Goal: Communication & Community: Answer question/provide support

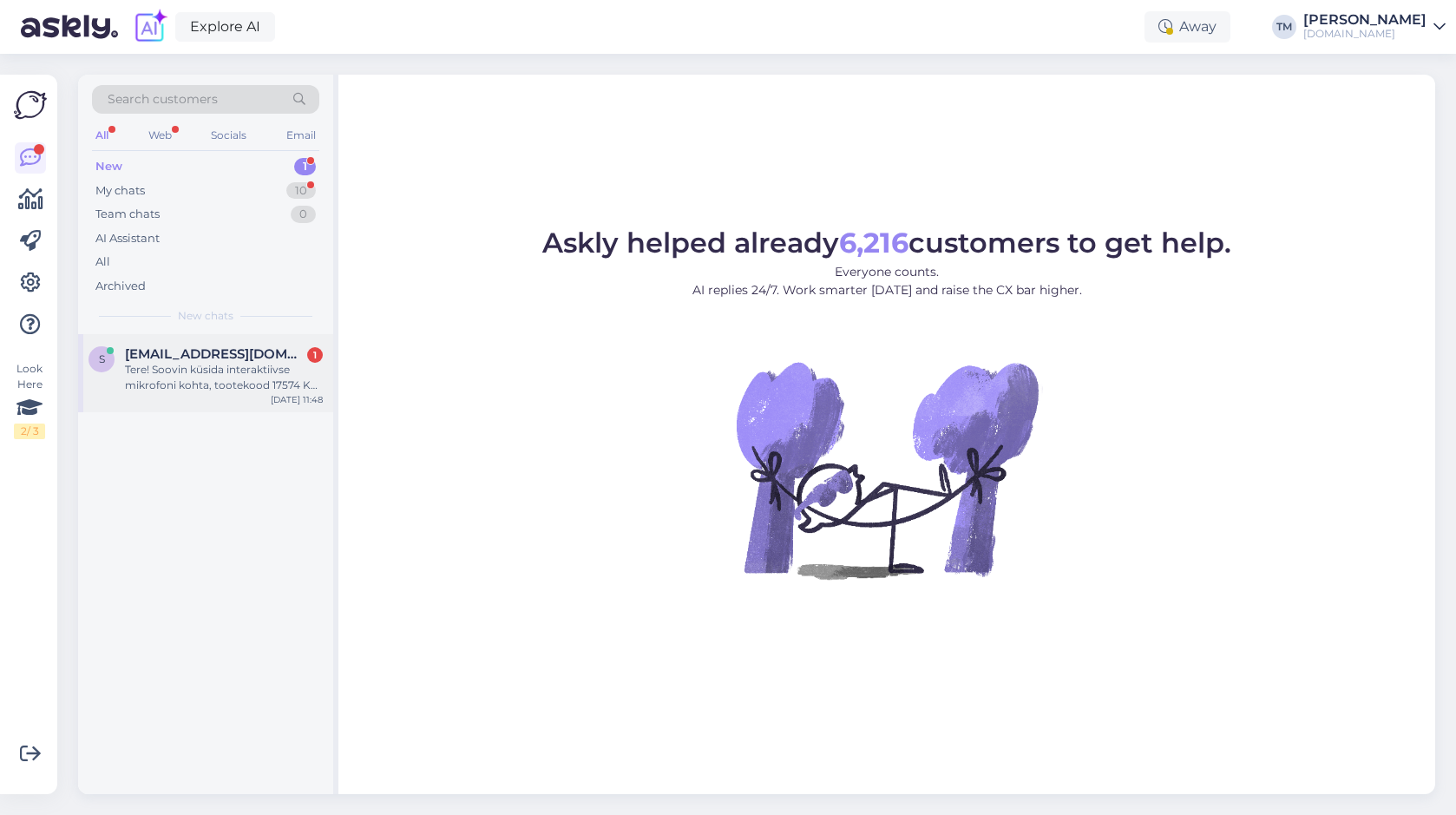
click at [216, 384] on div "Tere! Soovin küsida interaktiivse mikrofoni kohta, tootekood 17574 Kas see mikr…" at bounding box center [223, 378] width 198 height 32
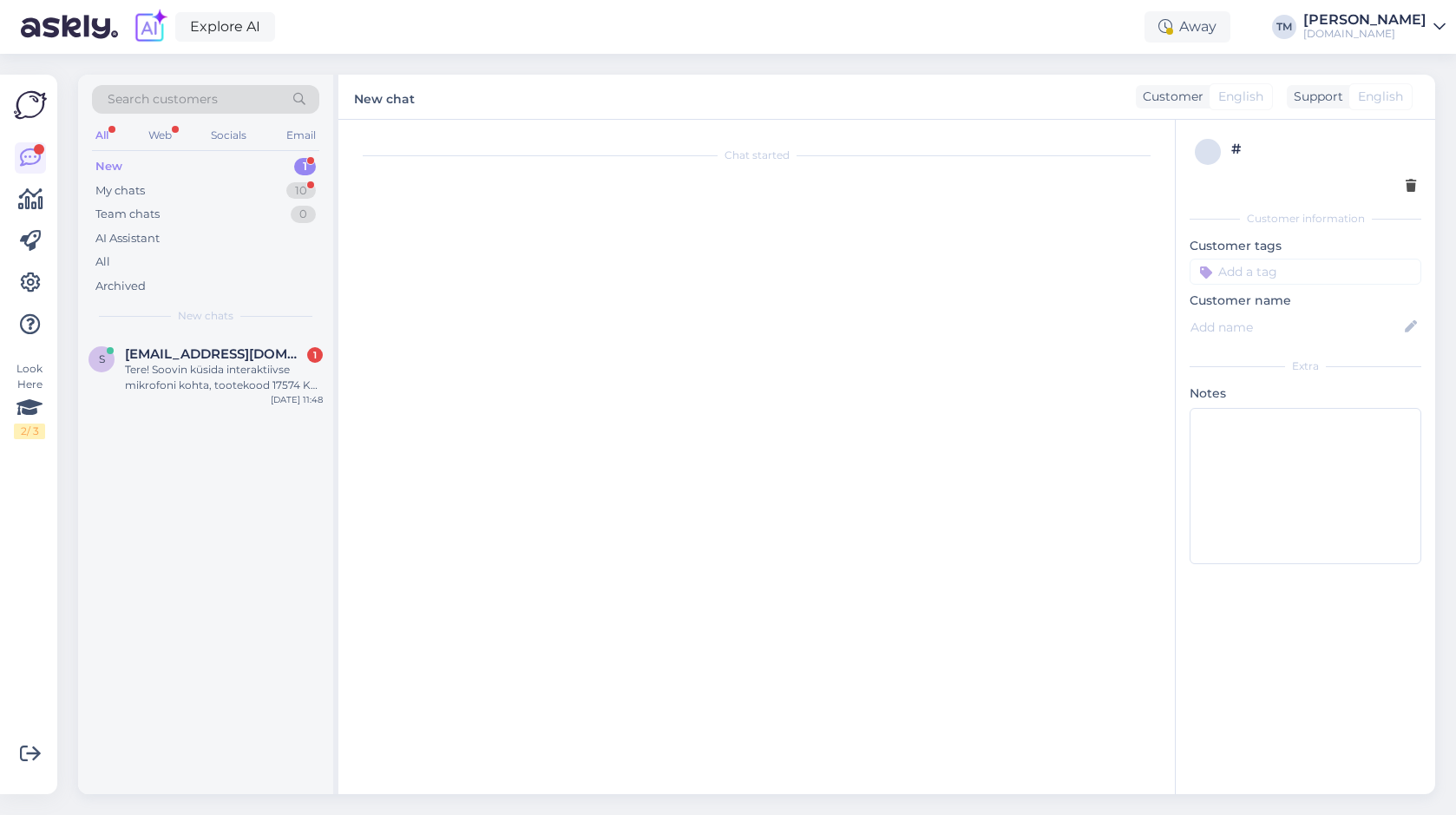
click at [274, 413] on div "s sille092@gmail.com 1 Tere! Soovin küsida interaktiivse mikrofoni kohta, toote…" at bounding box center [206, 564] width 255 height 460
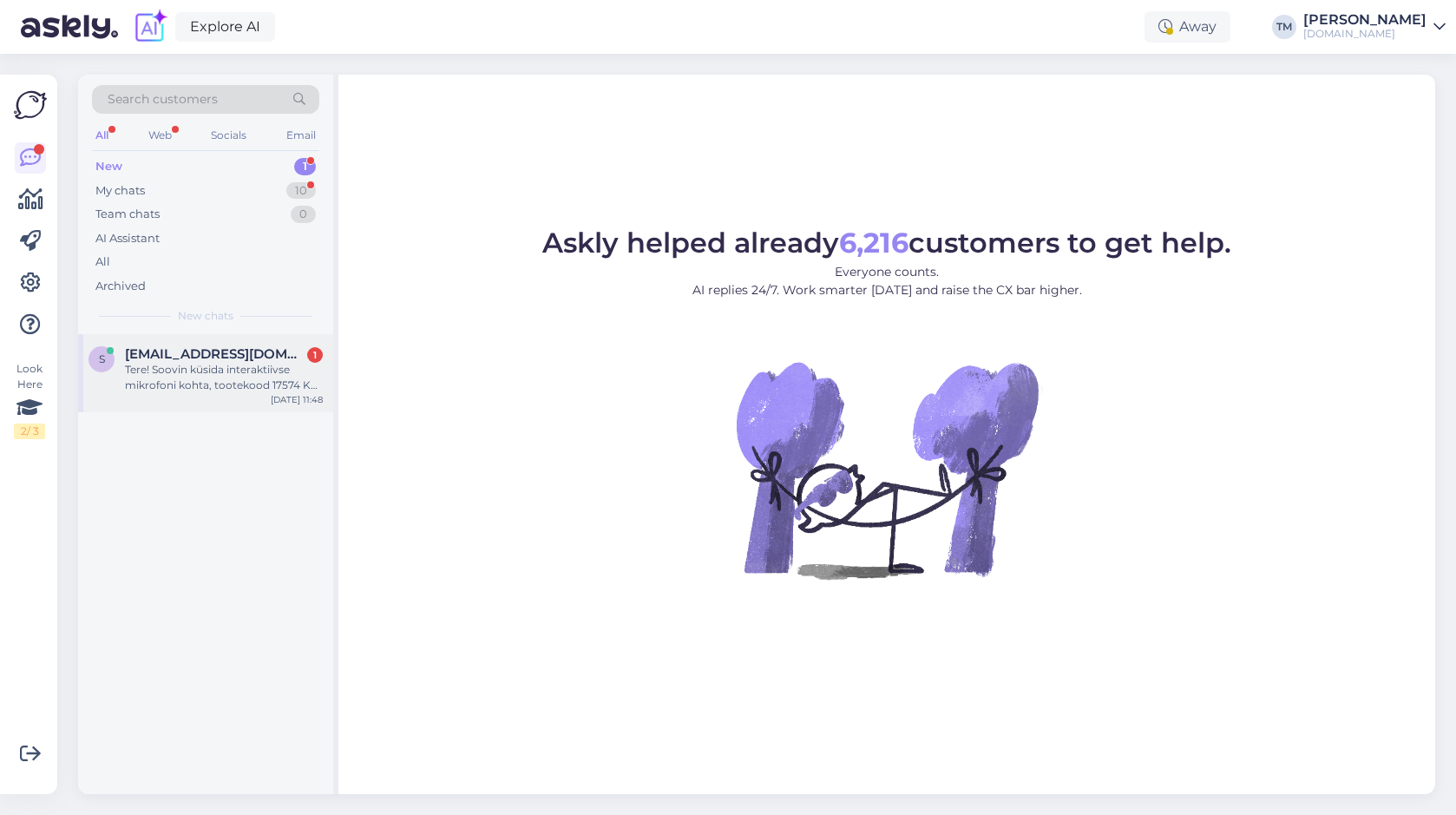
click at [242, 379] on div "Tere! Soovin küsida interaktiivse mikrofoni kohta, tootekood 17574 Kas see mikr…" at bounding box center [223, 378] width 198 height 32
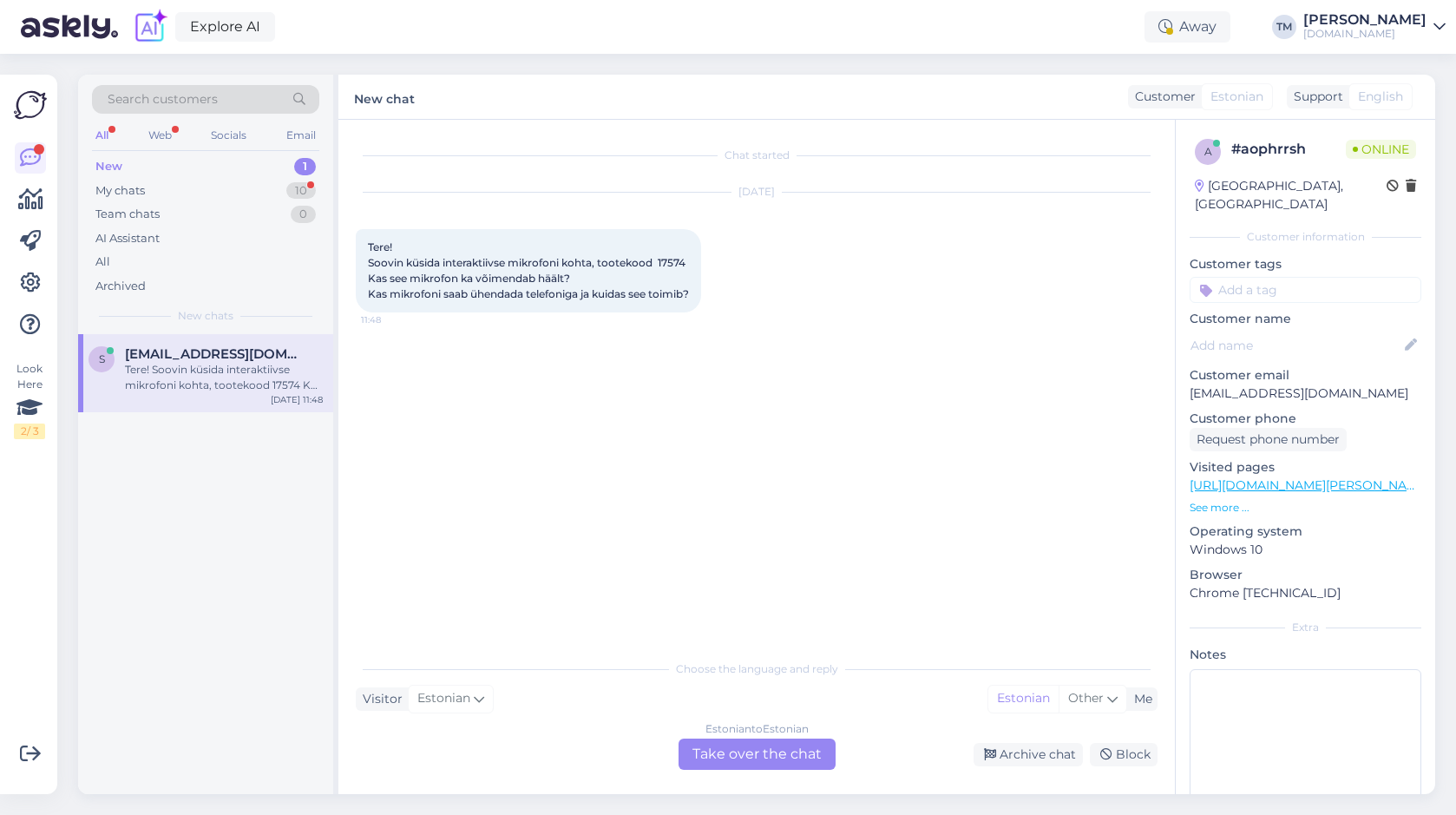
click at [762, 740] on div "Estonian to Estonian Take over the chat" at bounding box center [757, 754] width 157 height 32
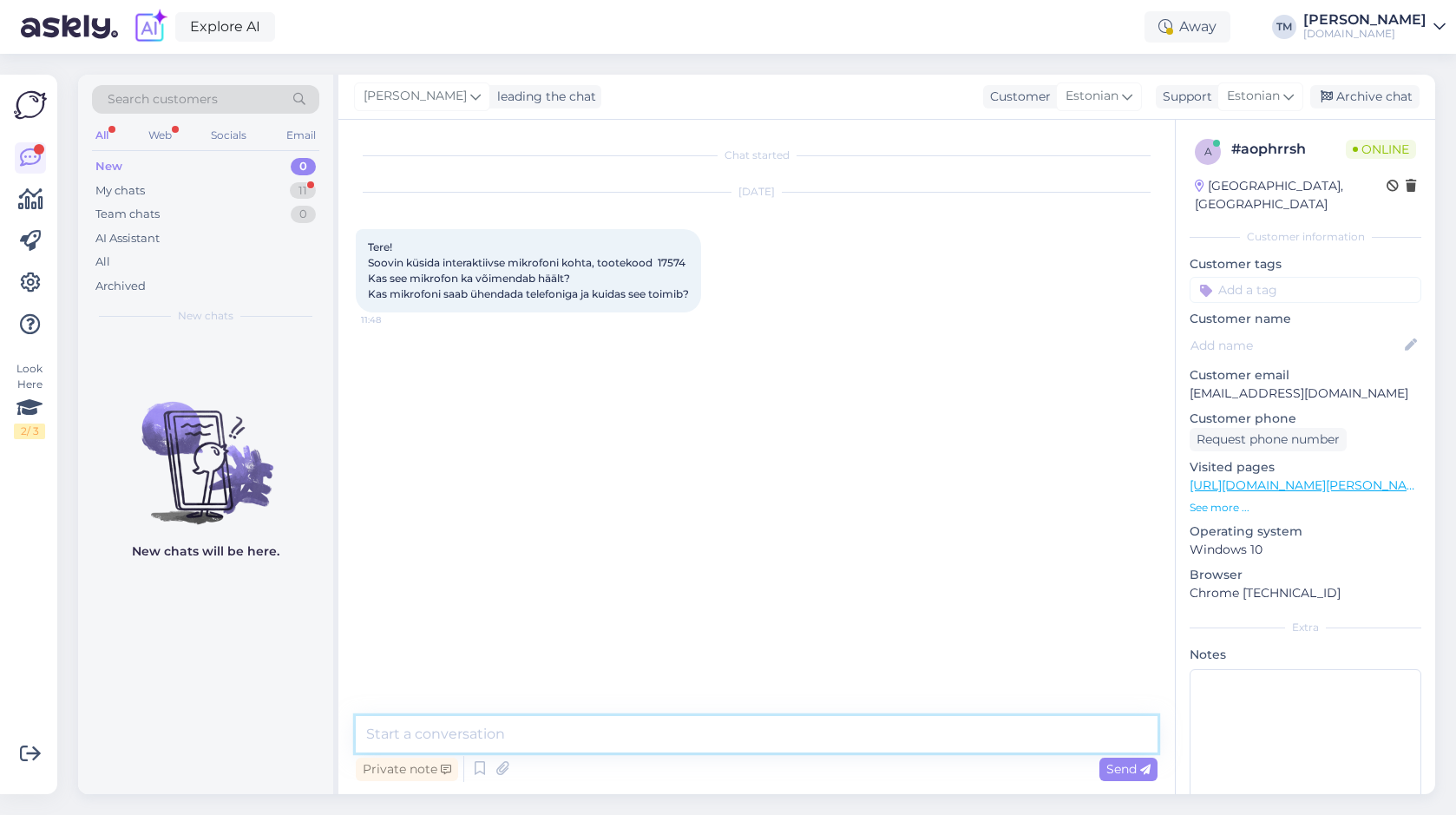
click at [677, 731] on textarea at bounding box center [756, 734] width 802 height 36
click at [662, 744] on textarea at bounding box center [756, 734] width 802 height 36
type textarea "Tere! Üks hetk"
click at [667, 262] on span "Tere! Soovin küsida interaktiivse mikrofoni kohta, tootekood 17574 Kas see mikr…" at bounding box center [528, 270] width 321 height 60
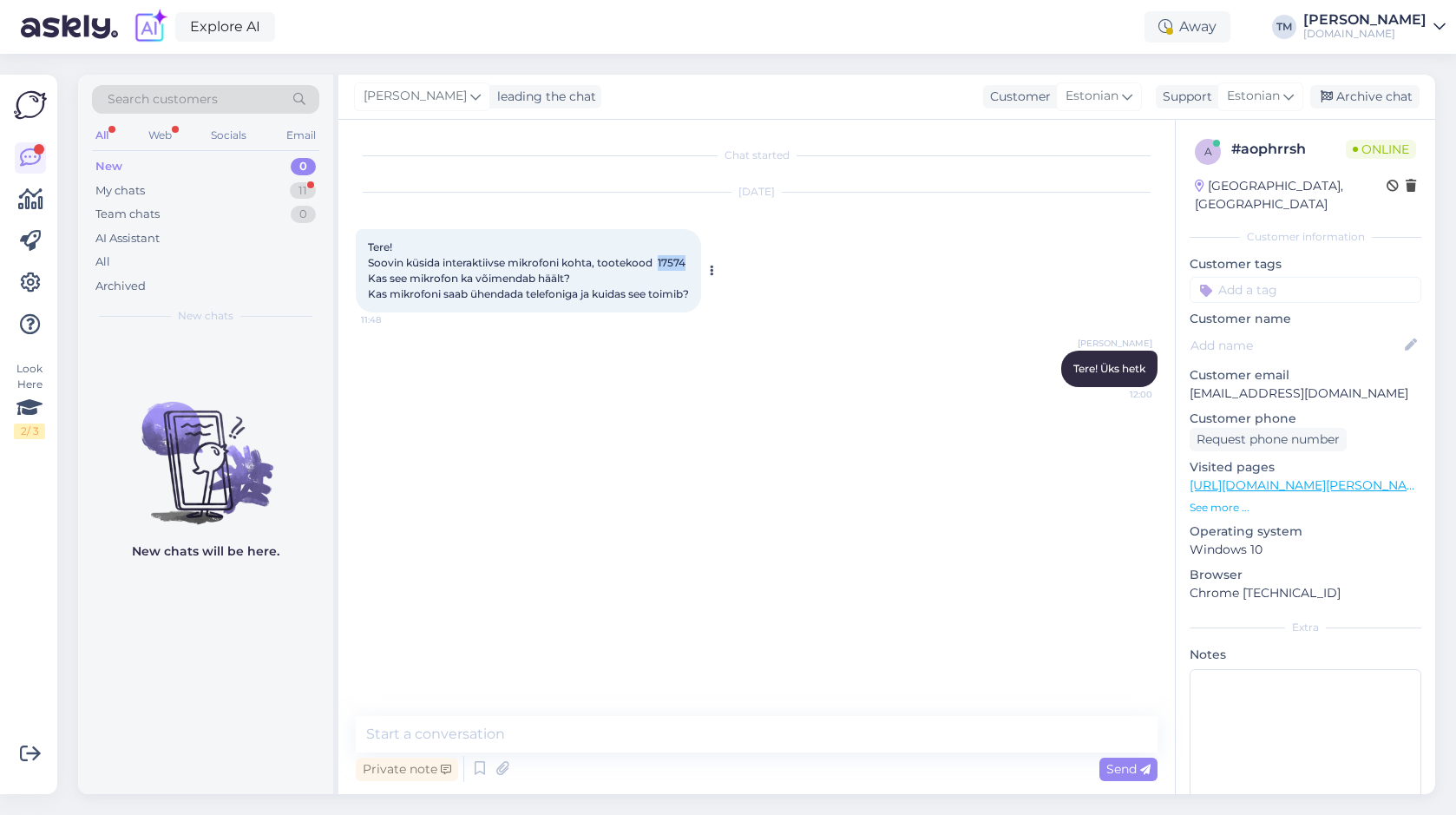
click at [667, 262] on span "Tere! Soovin küsida interaktiivse mikrofoni kohta, tootekood 17574 Kas see mikr…" at bounding box center [528, 270] width 321 height 60
copy span "17574"
click at [671, 265] on span "Tere! Soovin küsida interaktiivse mikrofoni kohta, tootekood 17574 Kas see mikr…" at bounding box center [528, 270] width 321 height 60
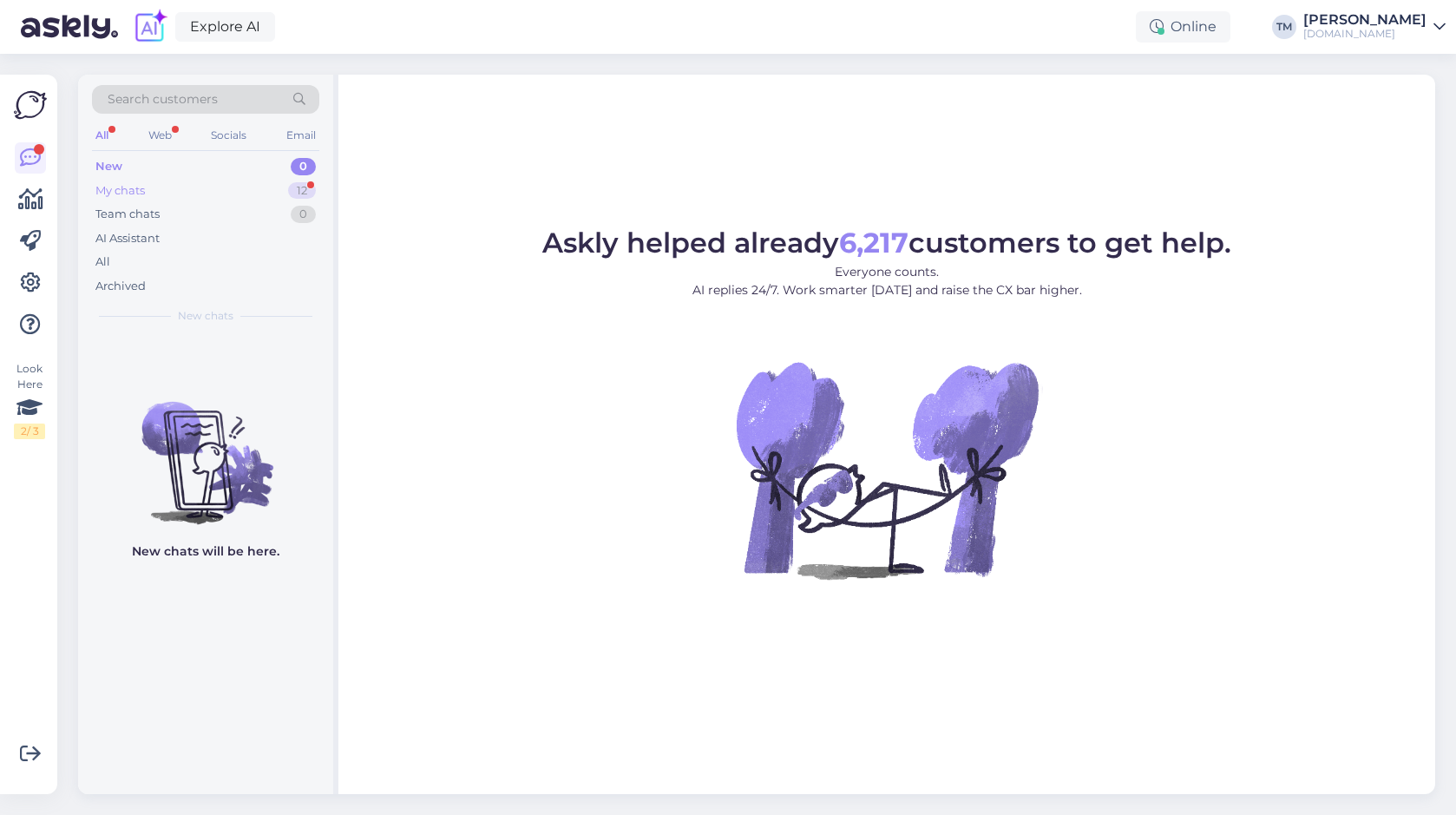
click at [169, 190] on div "My chats 12" at bounding box center [206, 191] width 227 height 24
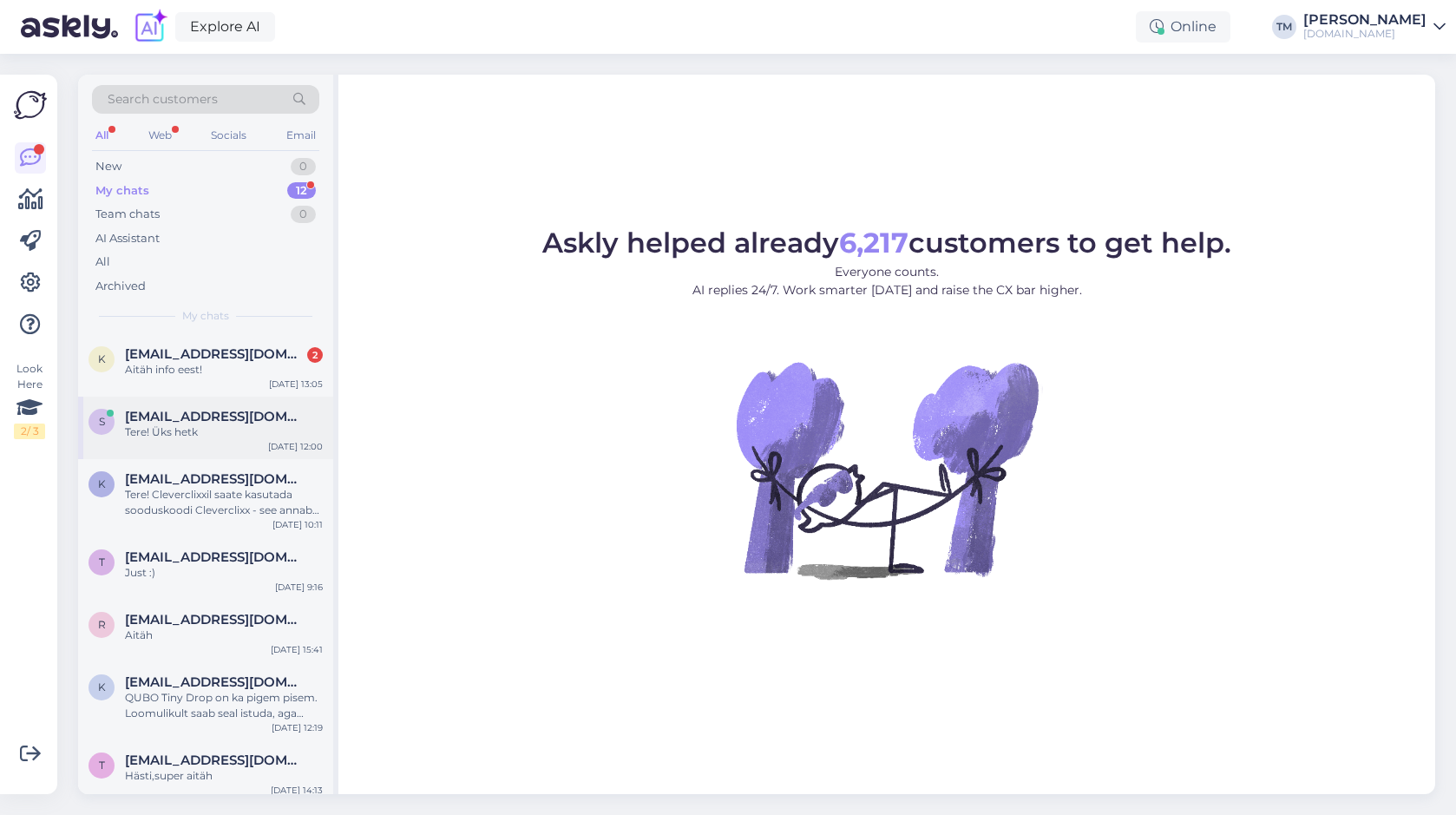
click at [165, 403] on div "s sille092@gmail.com Tere! Üks hetk Oct 15 12:00" at bounding box center [206, 428] width 255 height 62
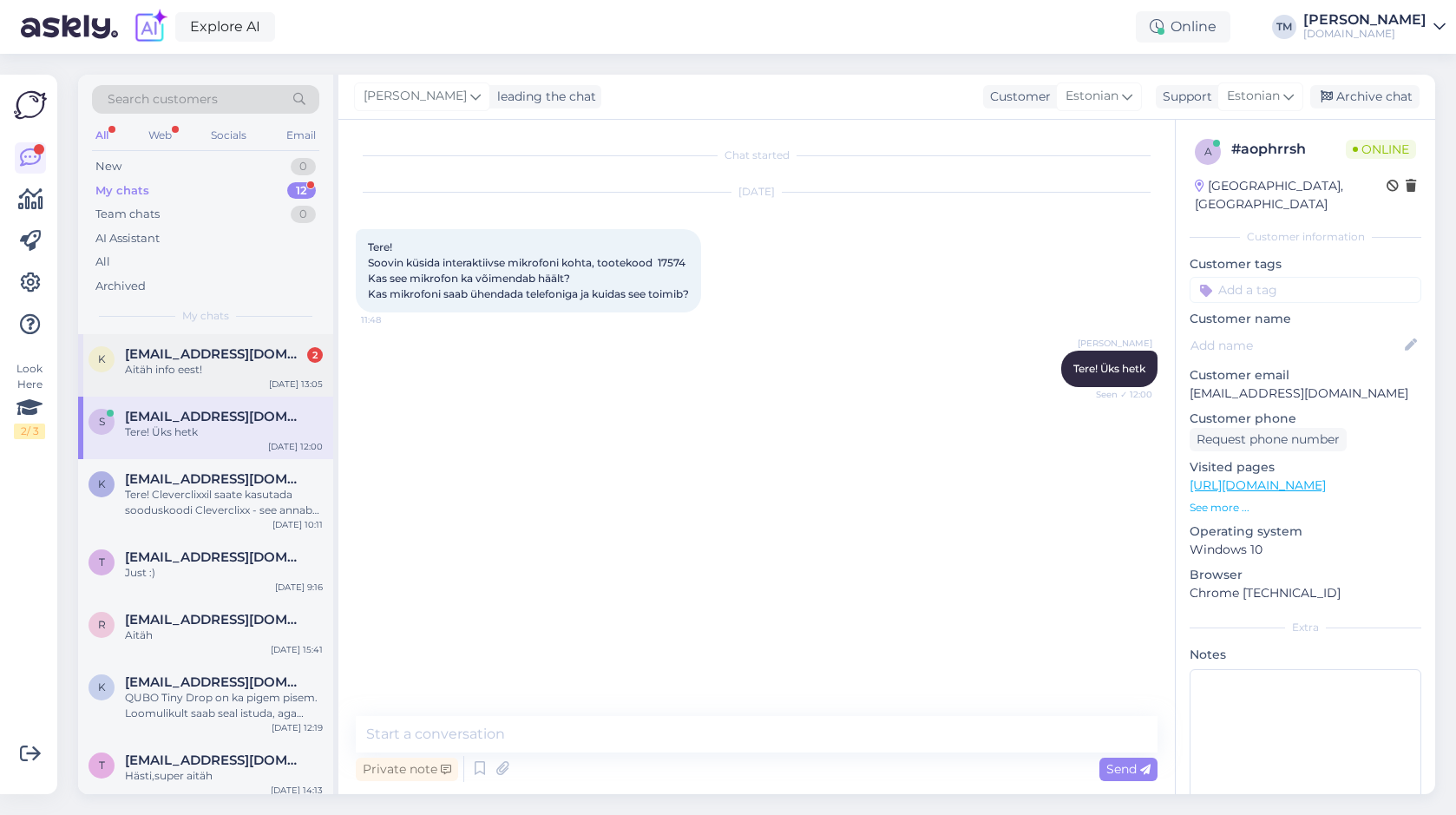
click at [167, 367] on div "Aitäh info eest!" at bounding box center [223, 370] width 198 height 16
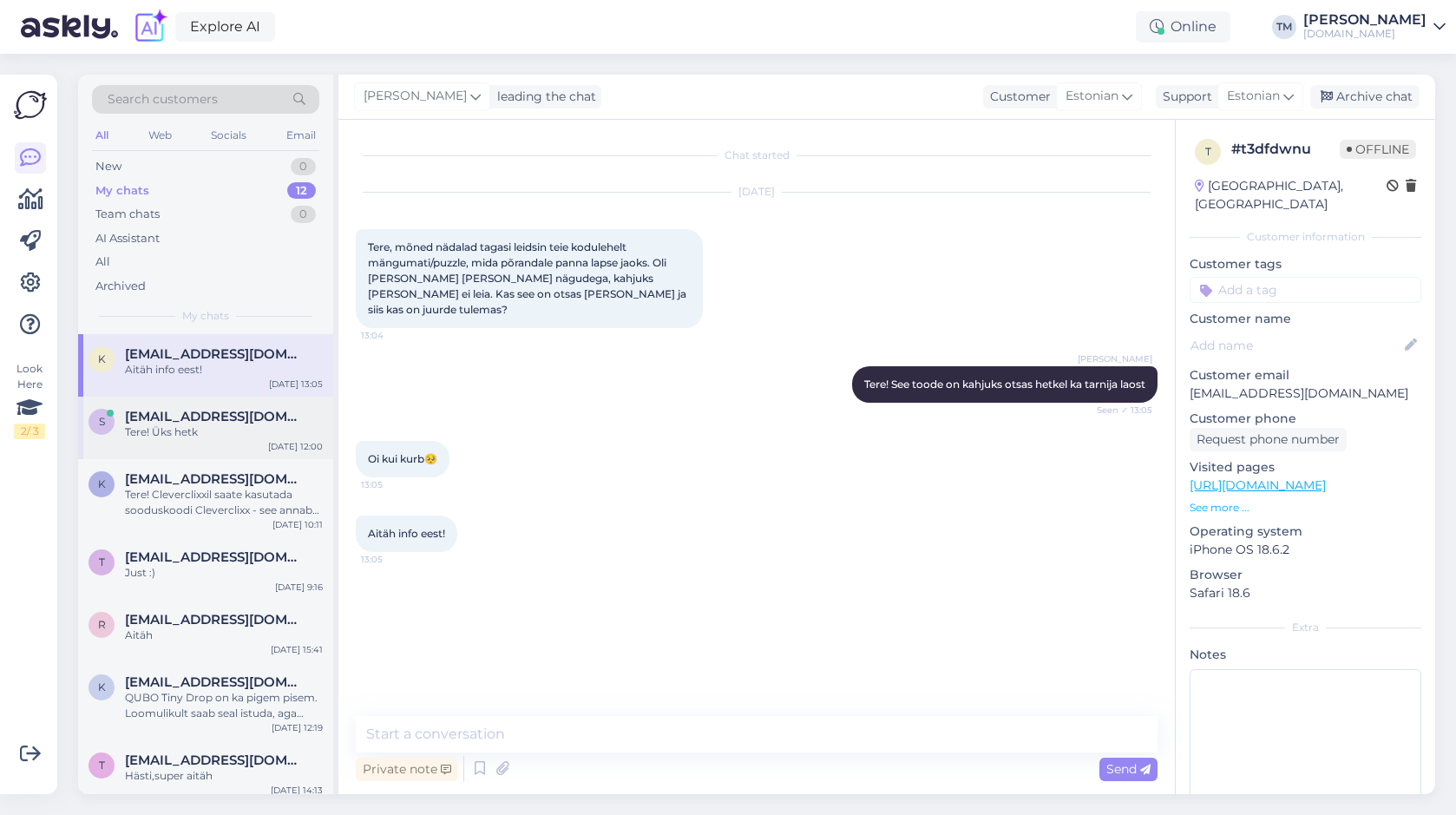
click at [210, 443] on div "s sille092@gmail.com Tere! Üks hetk Oct 15 12:00" at bounding box center [206, 428] width 255 height 62
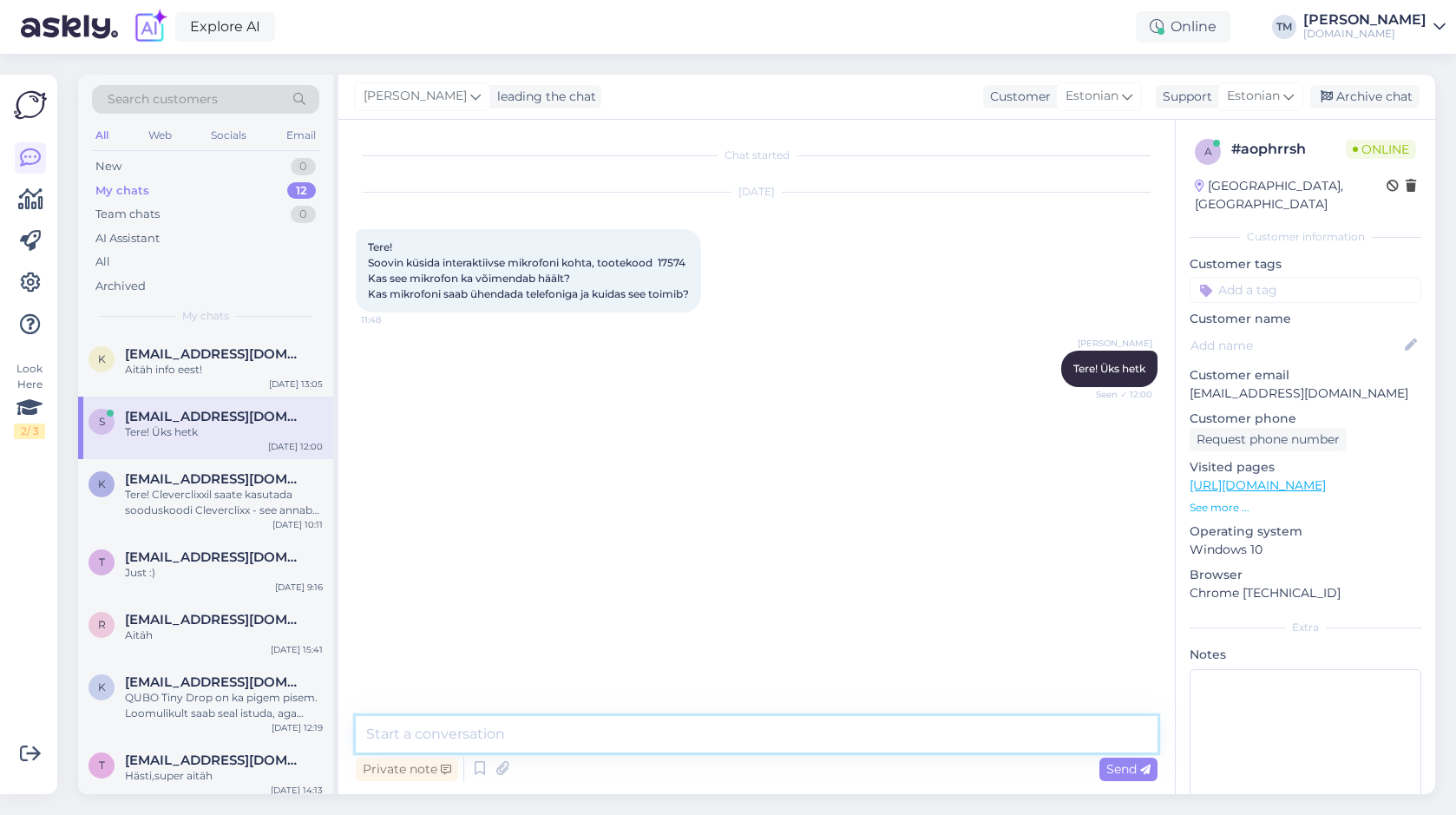
click at [497, 728] on textarea at bounding box center [756, 734] width 802 height 36
type textarea "S"
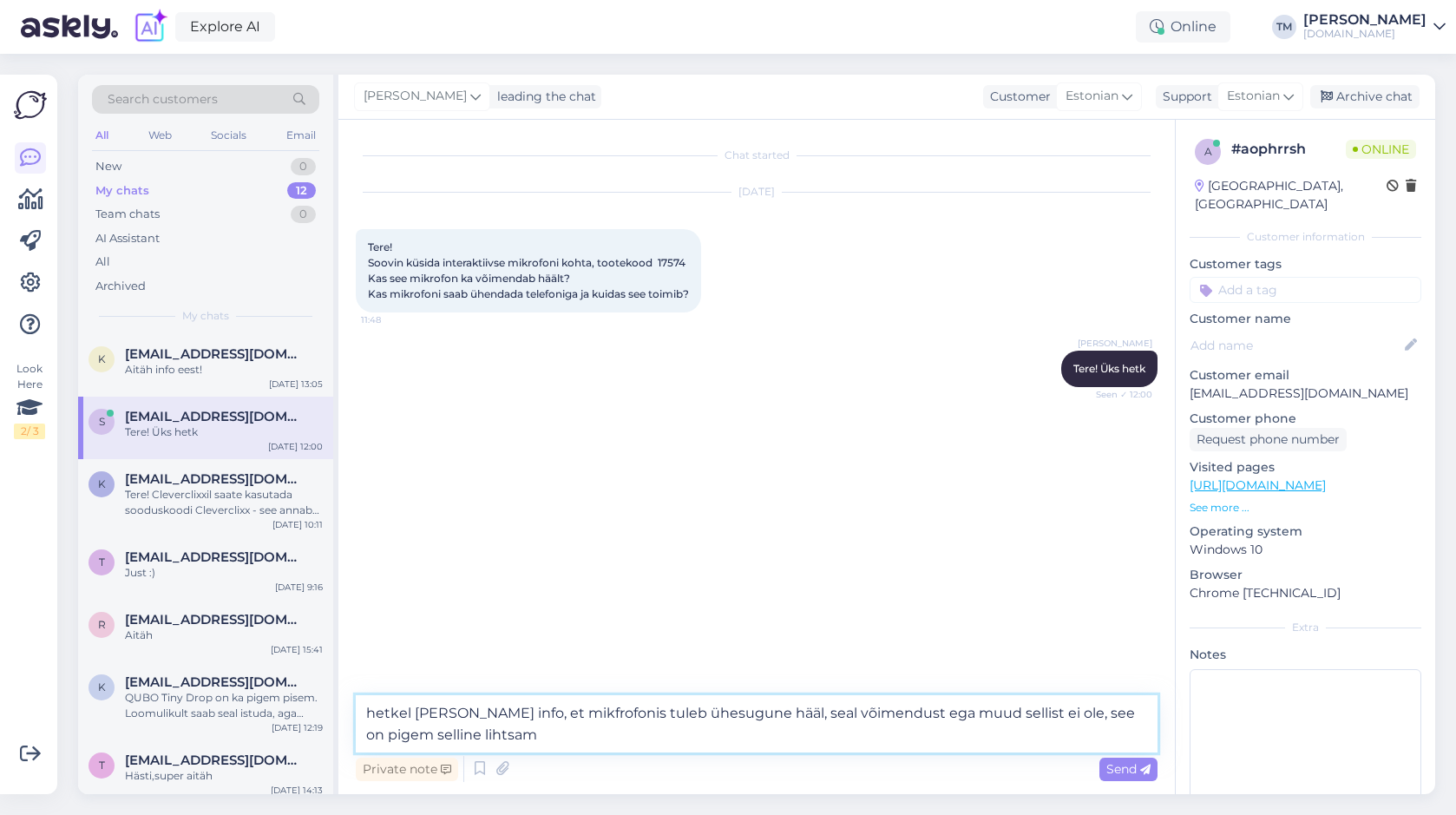
drag, startPoint x: 372, startPoint y: 711, endPoint x: 339, endPoint y: 711, distance: 33.0
click at [339, 711] on div "Chat started Oct 15 2025 Tere! Soovin küsida interaktiivse mikrofoni kohta, too…" at bounding box center [757, 457] width 837 height 674
type textarea "Hetkel sain info, et mikfrofonis tuleb ühesugune hääl, seal võimendust ega muud…"
click at [479, 705] on textarea "Hetkel sain info, et mikfrofonis tuleb ühesugune hääl, seal võimendust ega muud…" at bounding box center [756, 725] width 802 height 58
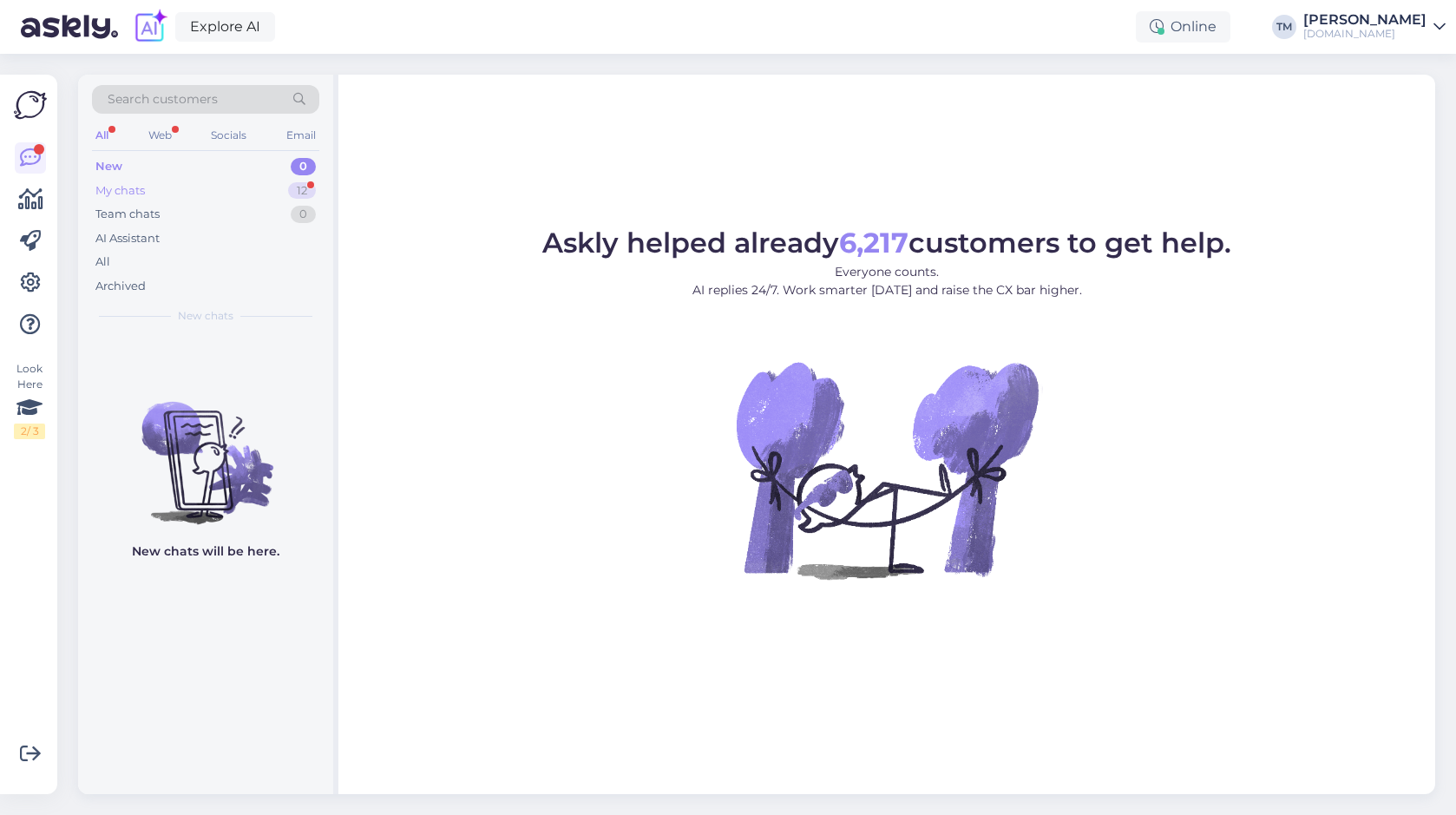
click at [233, 179] on div "My chats 12" at bounding box center [206, 191] width 227 height 24
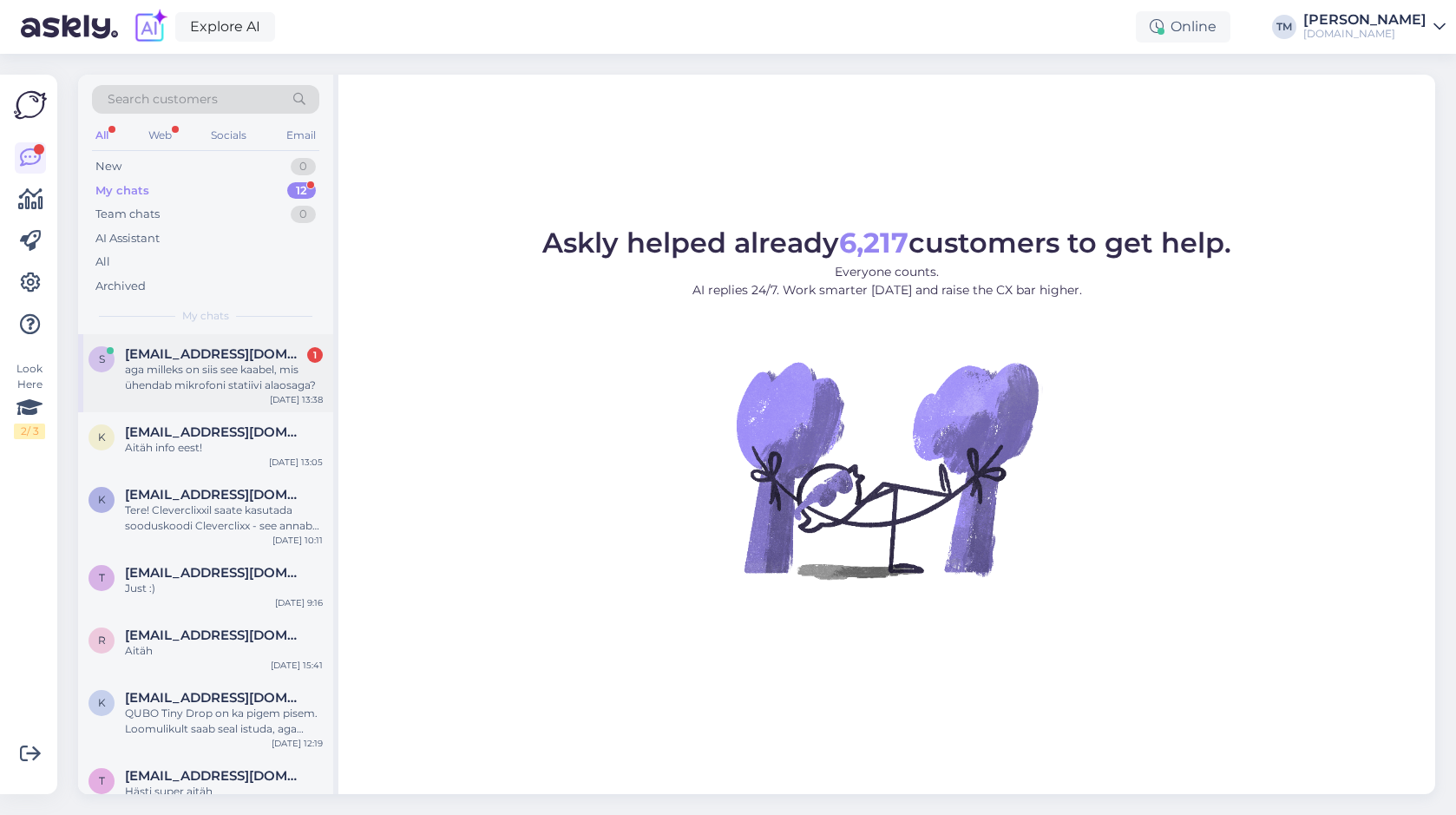
click at [215, 360] on span "[EMAIL_ADDRESS][DOMAIN_NAME]" at bounding box center [215, 354] width 181 height 16
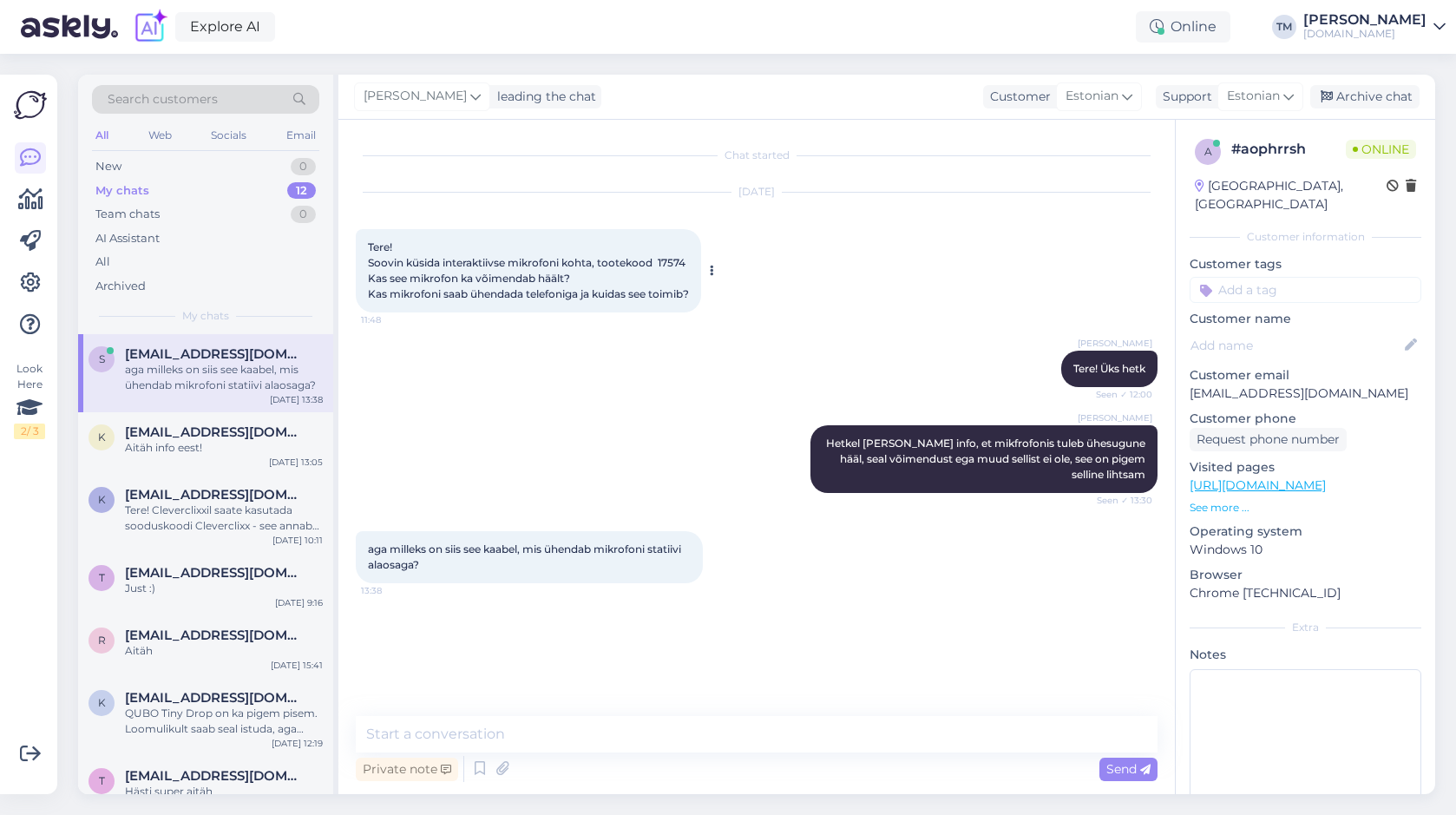
click at [681, 251] on div "Tere! Soovin küsida interaktiivse mikrofoni kohta, tootekood 17574 Kas see mikr…" at bounding box center [528, 270] width 345 height 83
copy span "!"
click at [667, 256] on span "Tere! Soovin küsida interaktiivse mikrofoni kohta, tootekood 17574 Kas see mikr…" at bounding box center [528, 270] width 321 height 60
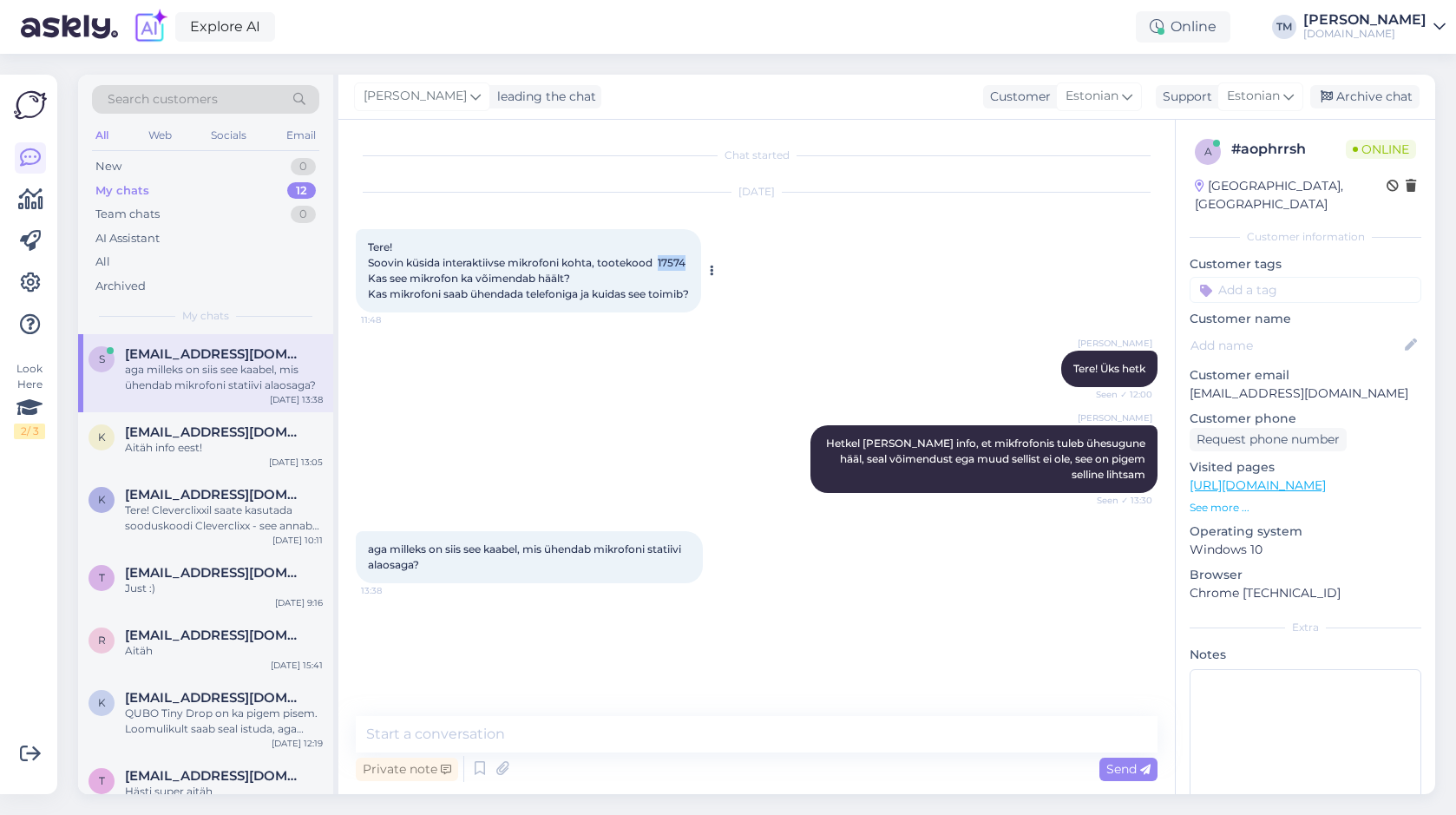
copy span "17574"
click at [489, 737] on textarea at bounding box center [756, 734] width 802 height 36
drag, startPoint x: 482, startPoint y: 733, endPoint x: 314, endPoint y: 723, distance: 168.3
click at [314, 724] on div "Search customers All Web Socials Email New 0 My chats 12 Team chats 0 AI Assist…" at bounding box center [757, 434] width 1357 height 720
paste textarea "🎤 Kuidas kasutada laste mikrofoni statiiviga Aseta mikrofon stendile ja sea kõr…"
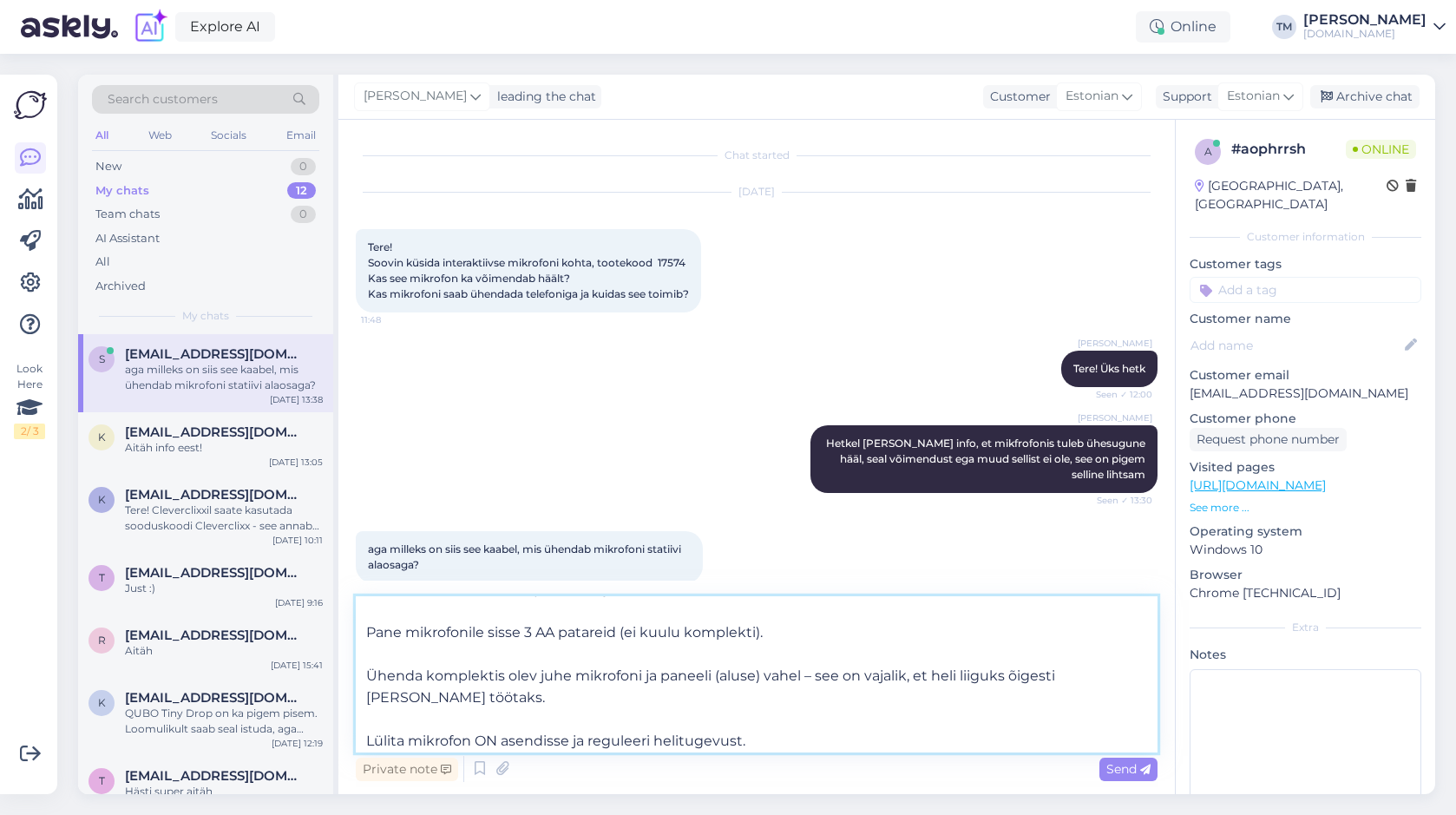
scroll to position [158, 0]
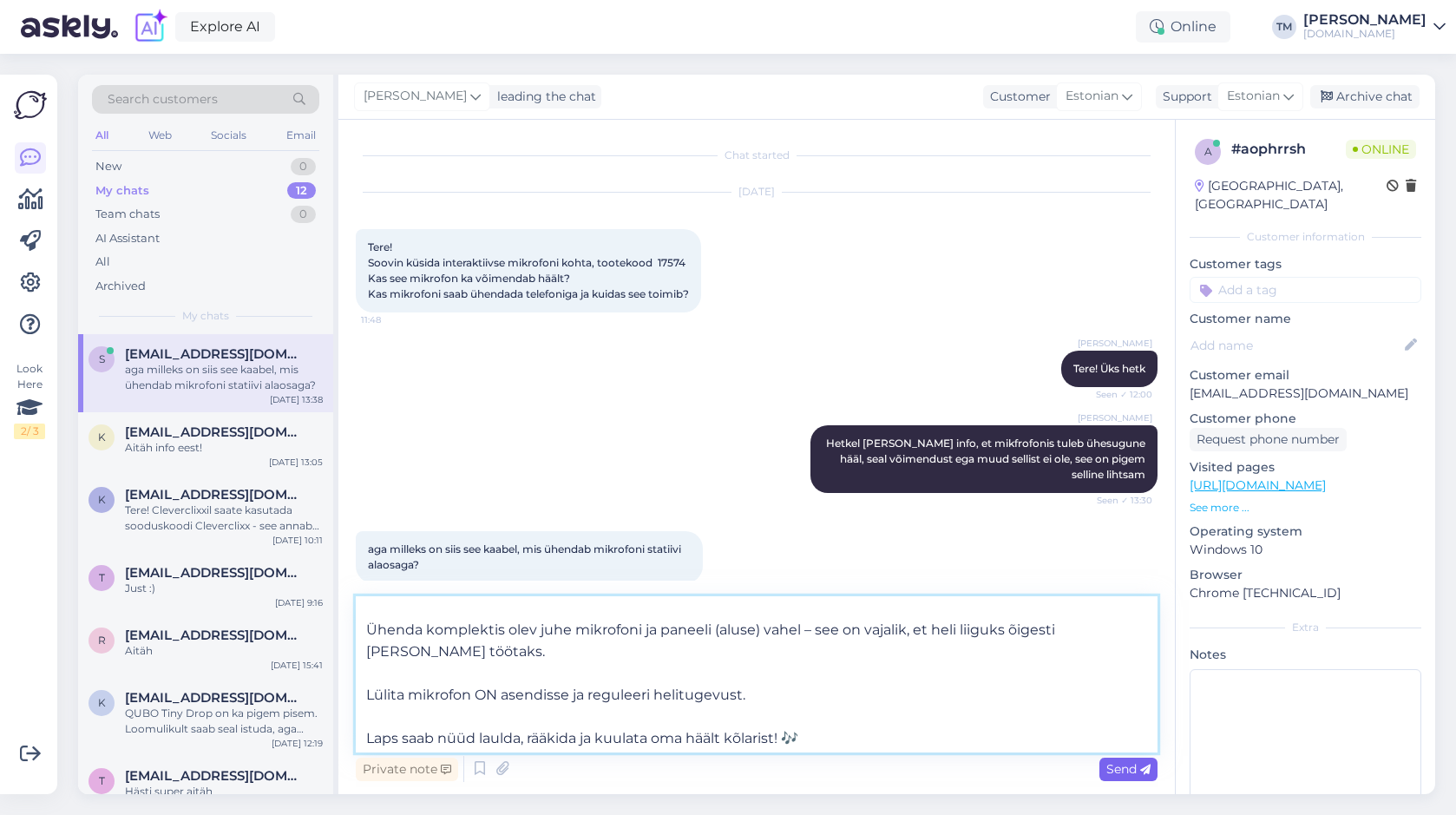
type textarea "Lisan info: 🎤 Kuidas kasutada laste mikrofoni statiiviga Aseta mikrofon stendil…"
click at [1133, 769] on span "Send" at bounding box center [1129, 769] width 45 height 16
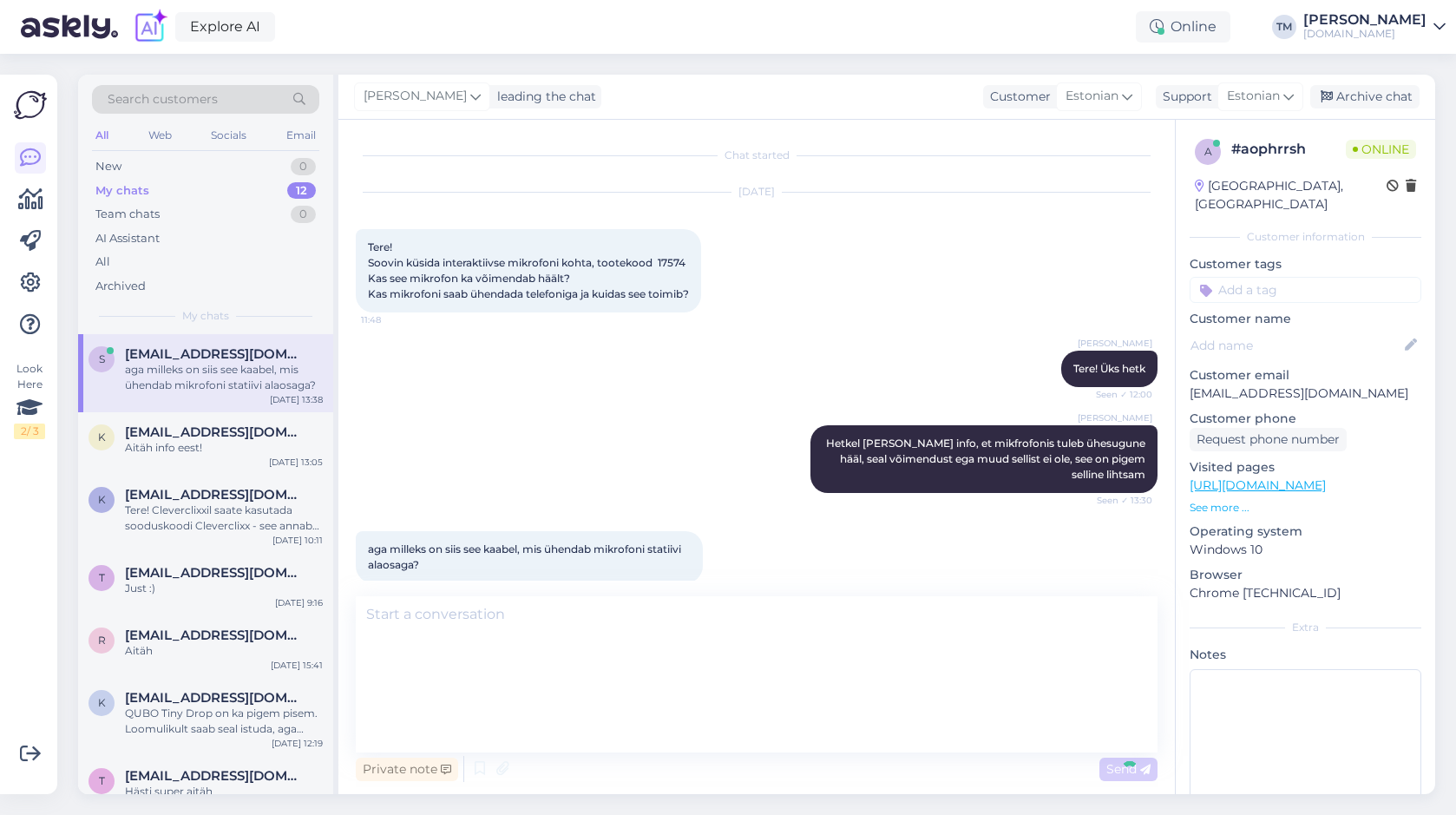
scroll to position [0, 0]
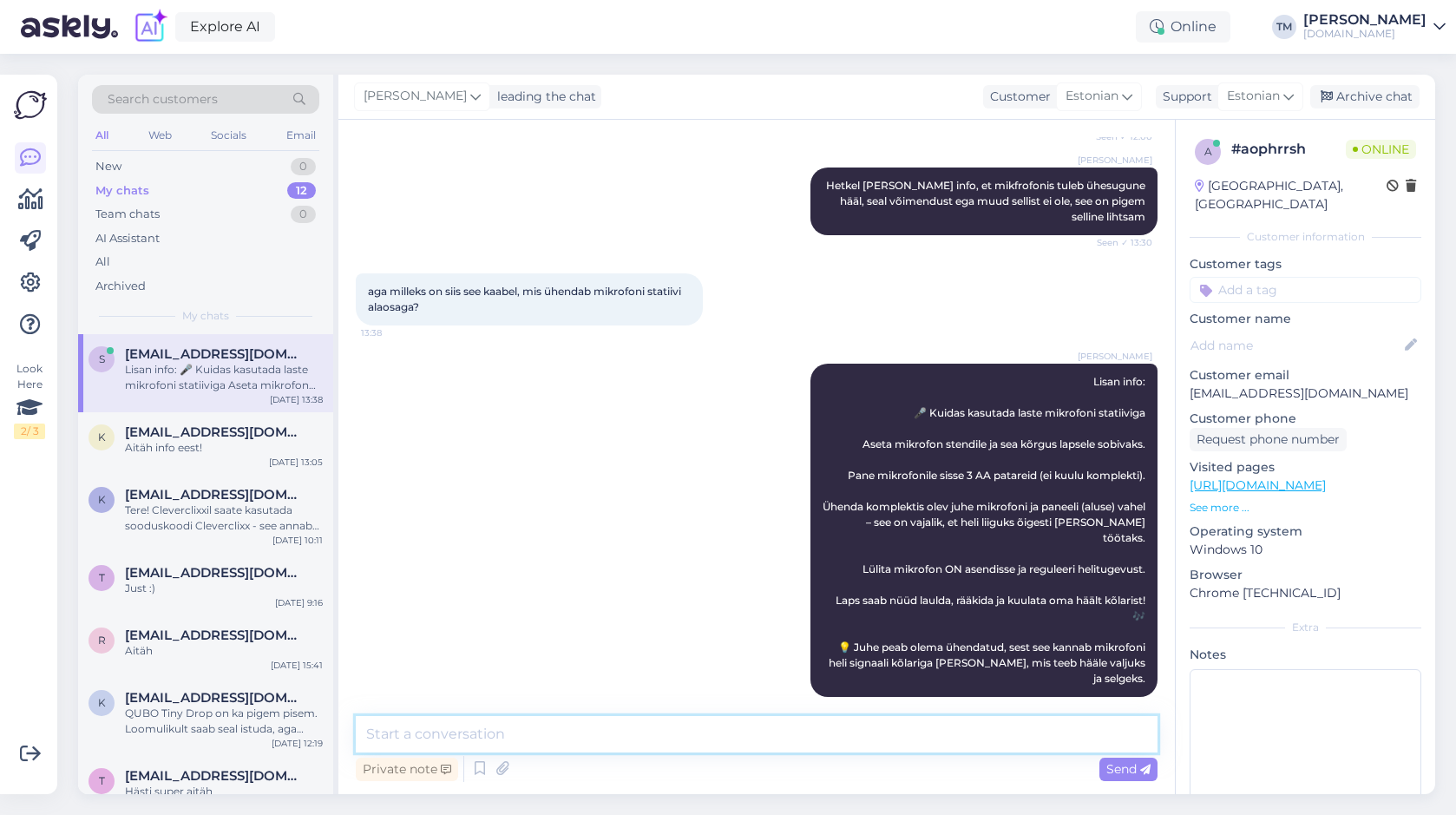
click at [437, 727] on textarea at bounding box center [756, 734] width 802 height 36
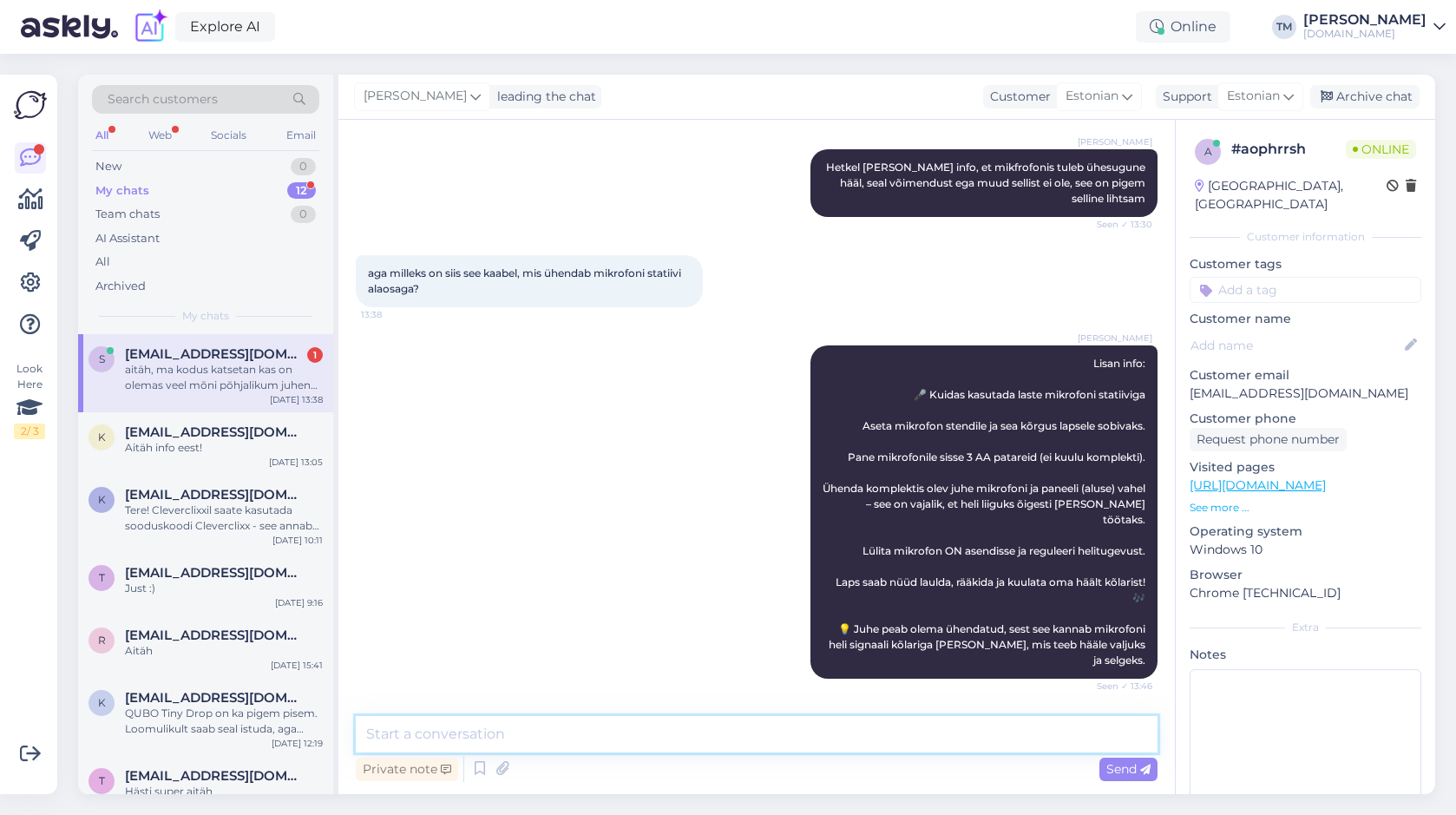
scroll to position [395, 0]
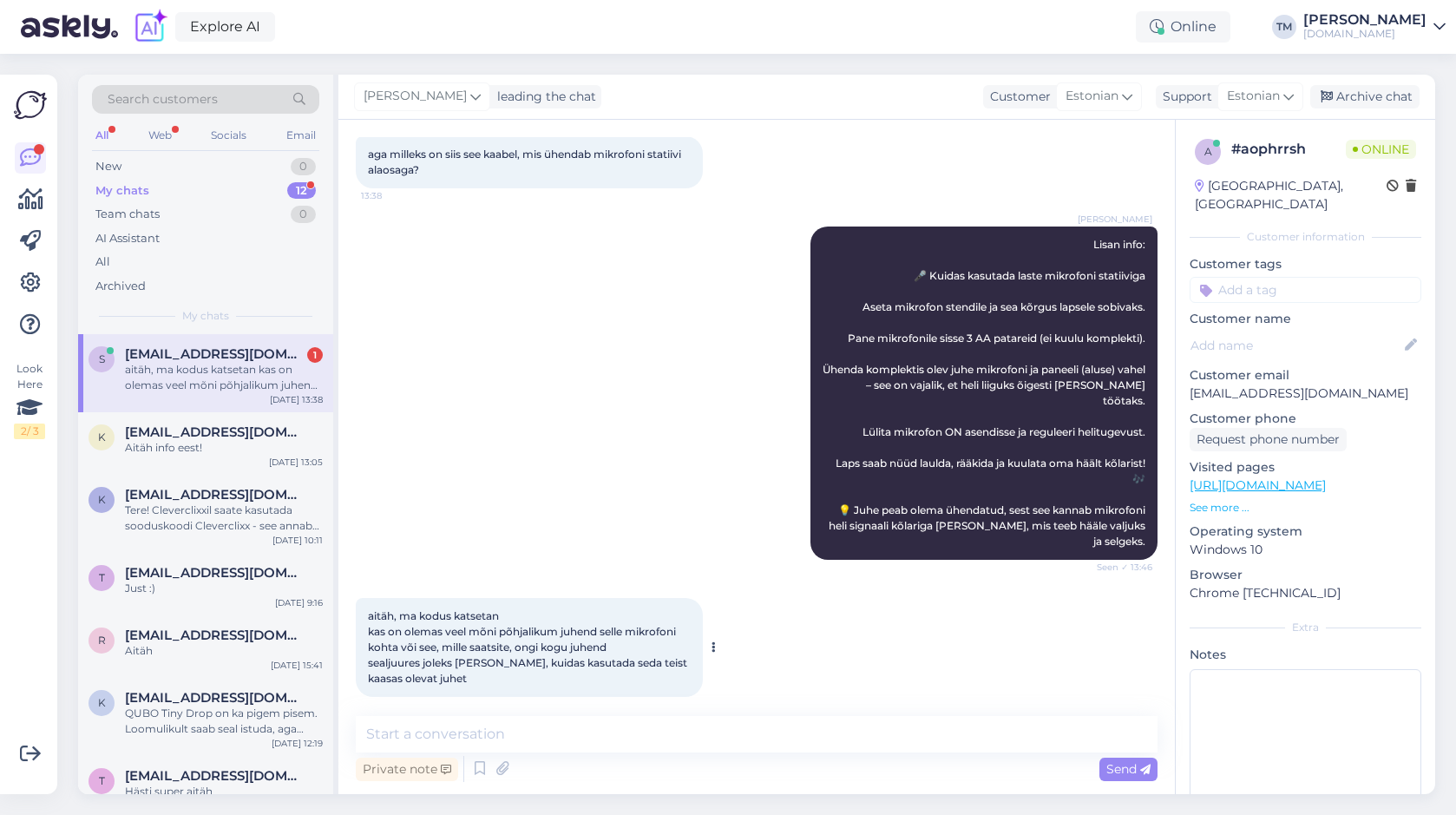
click at [540, 645] on span "aitäh, ma kodus katsetan kas on olemas veel mõni põhjalikum juhend selle mikrof…" at bounding box center [529, 646] width 322 height 75
click at [207, 372] on div "aitäh, ma kodus katsetan kas on olemas veel mõni põhjalikum juhend selle mikrof…" at bounding box center [223, 378] width 198 height 32
click at [454, 737] on textarea at bounding box center [756, 734] width 802 height 36
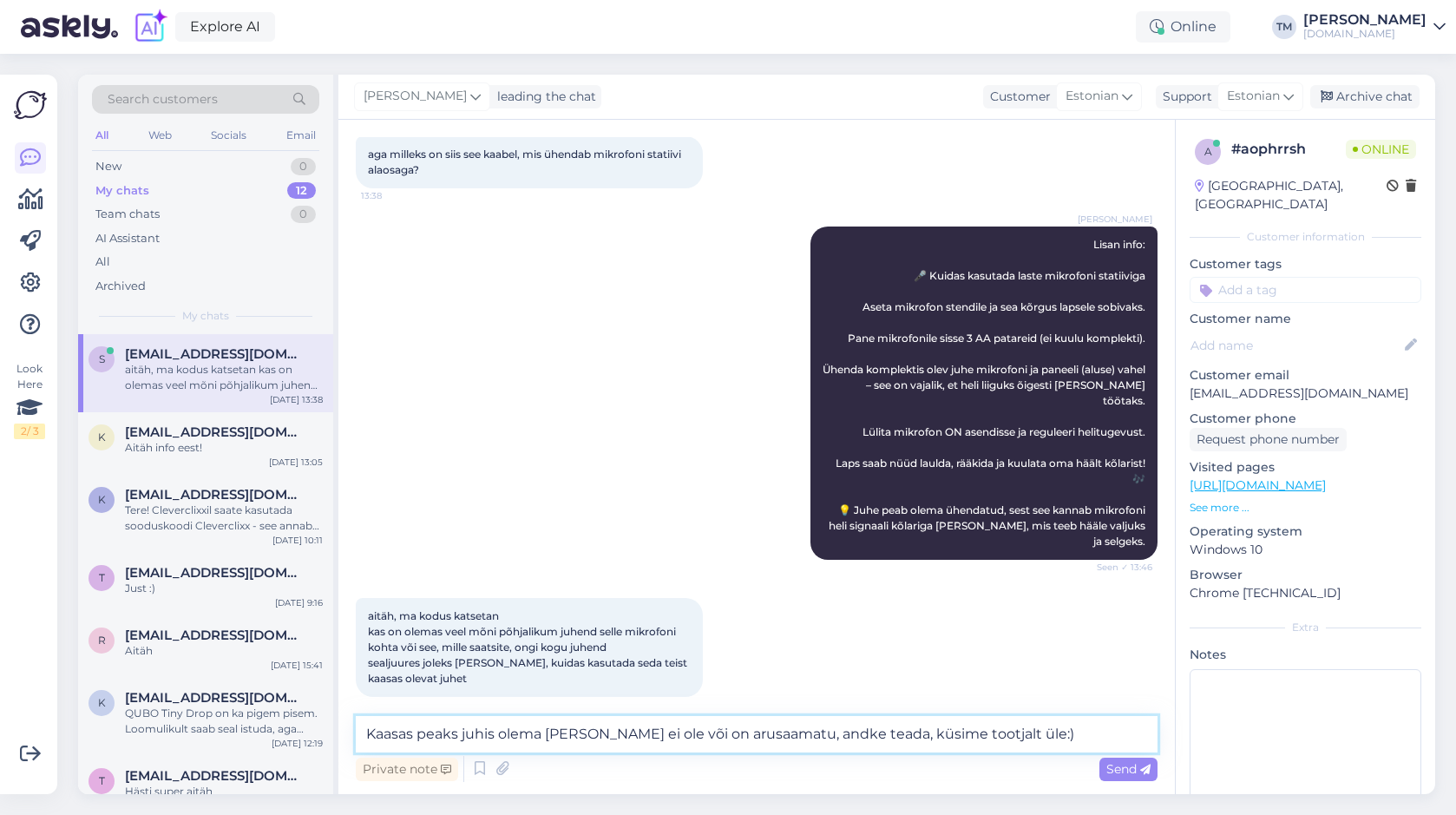
type textarea "Kaasas peaks juhis olema ja kui ei ole või on arusaamatu, andke teada, küsime t…"
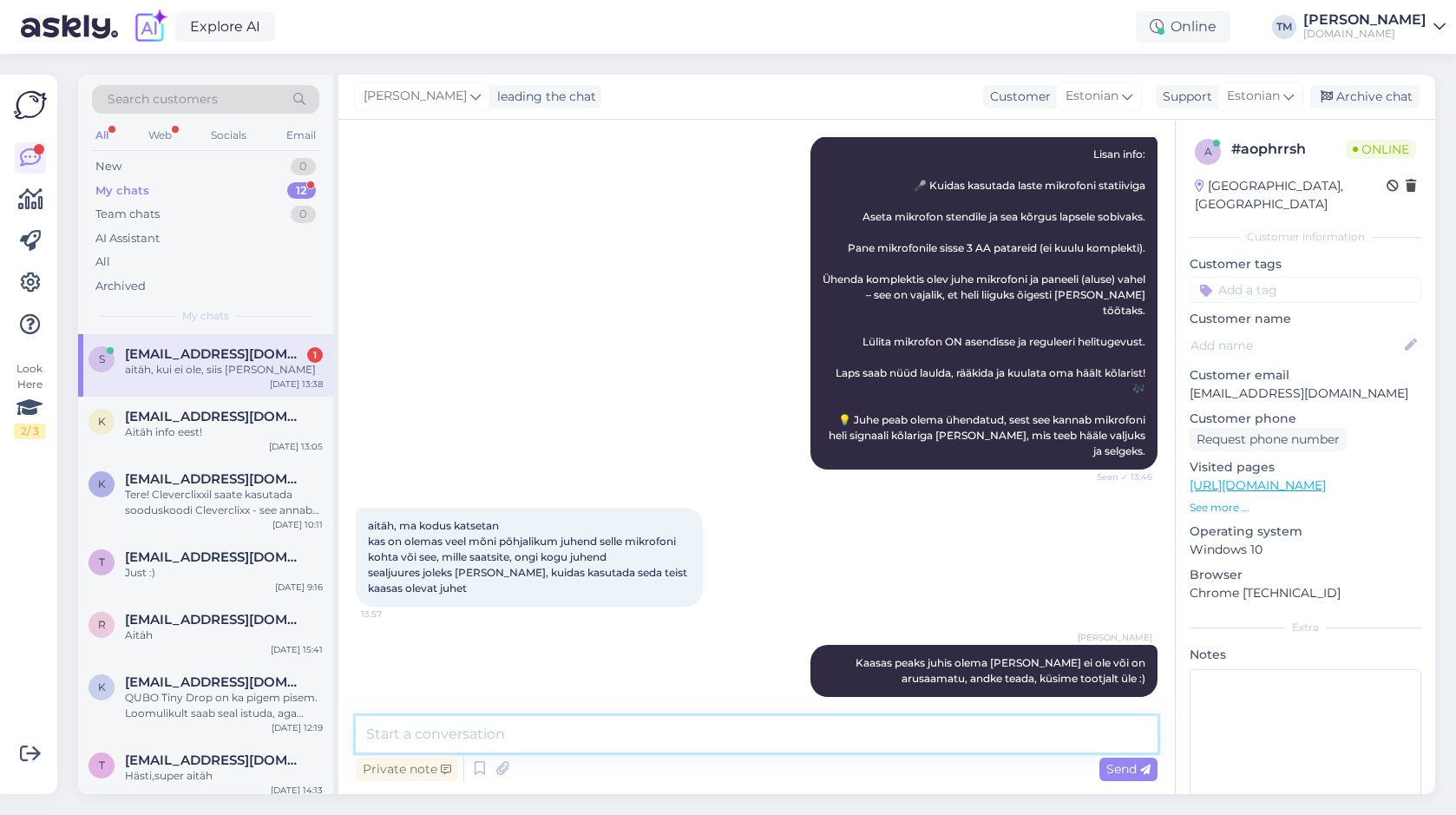
scroll to position [560, 0]
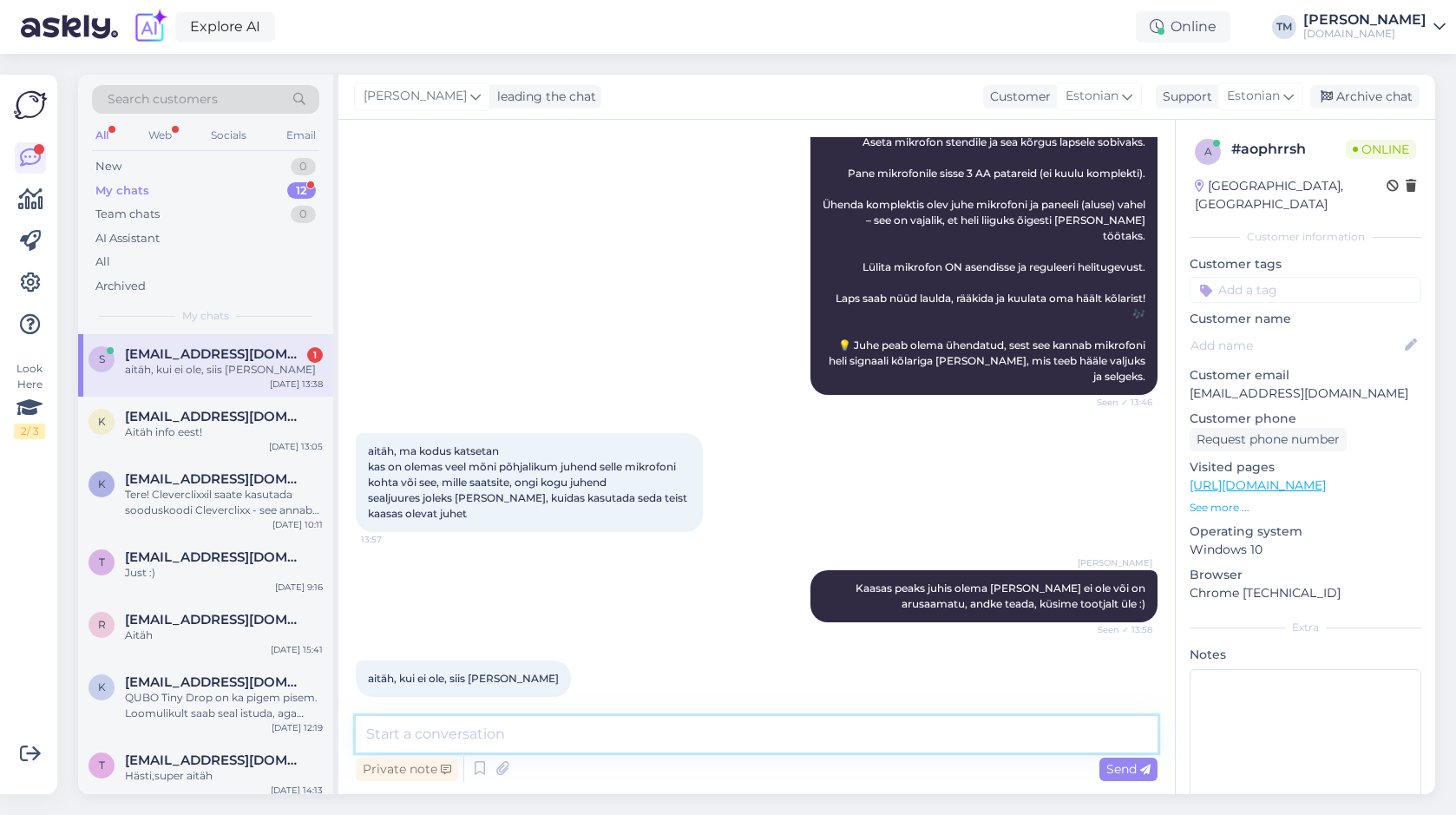
click at [420, 728] on textarea at bounding box center [756, 734] width 802 height 36
type textarea "Teeme nii :)"
